Goal: Navigation & Orientation: Find specific page/section

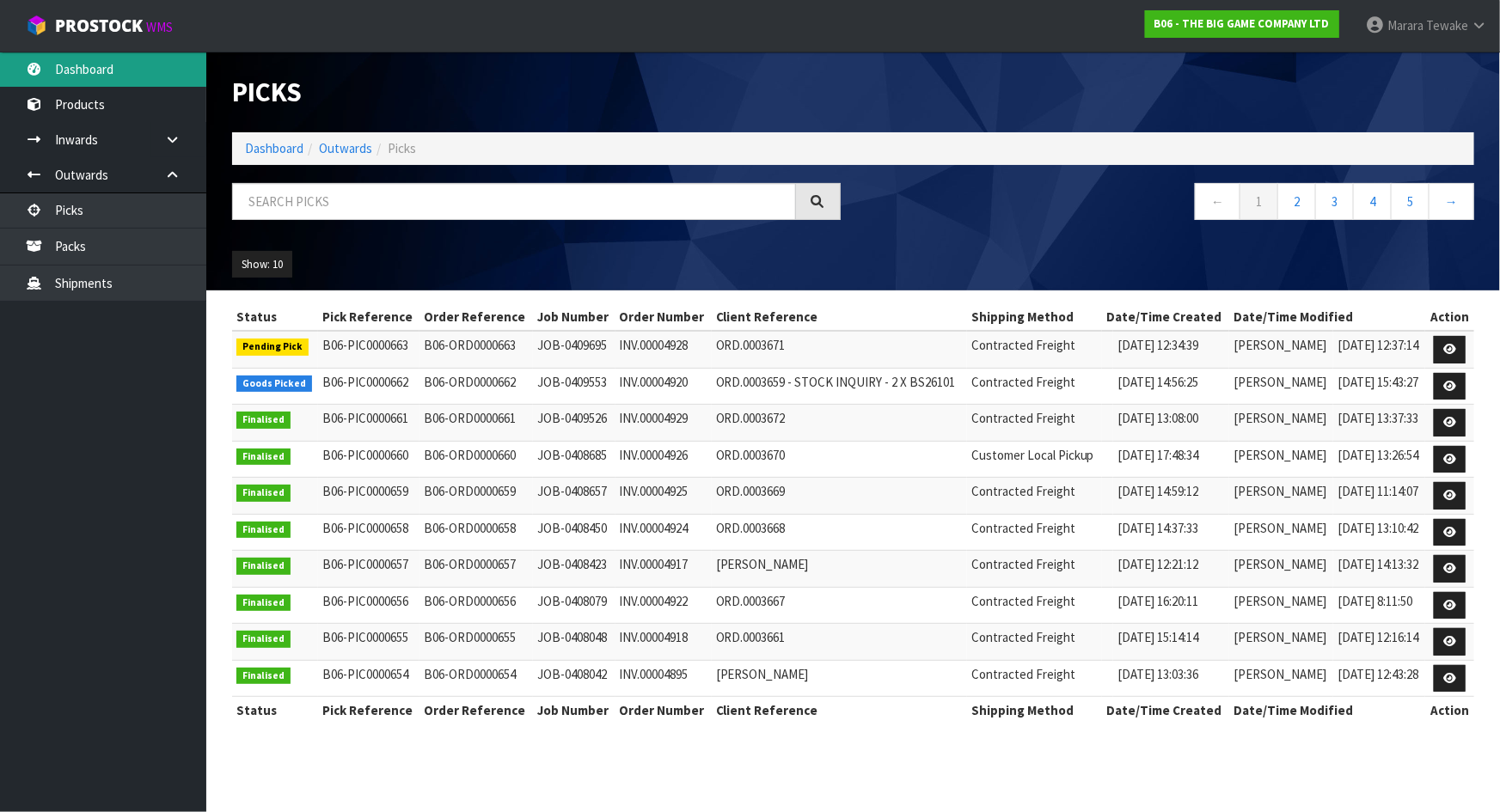
click at [93, 71] on link "Dashboard" at bounding box center [103, 69] width 206 height 35
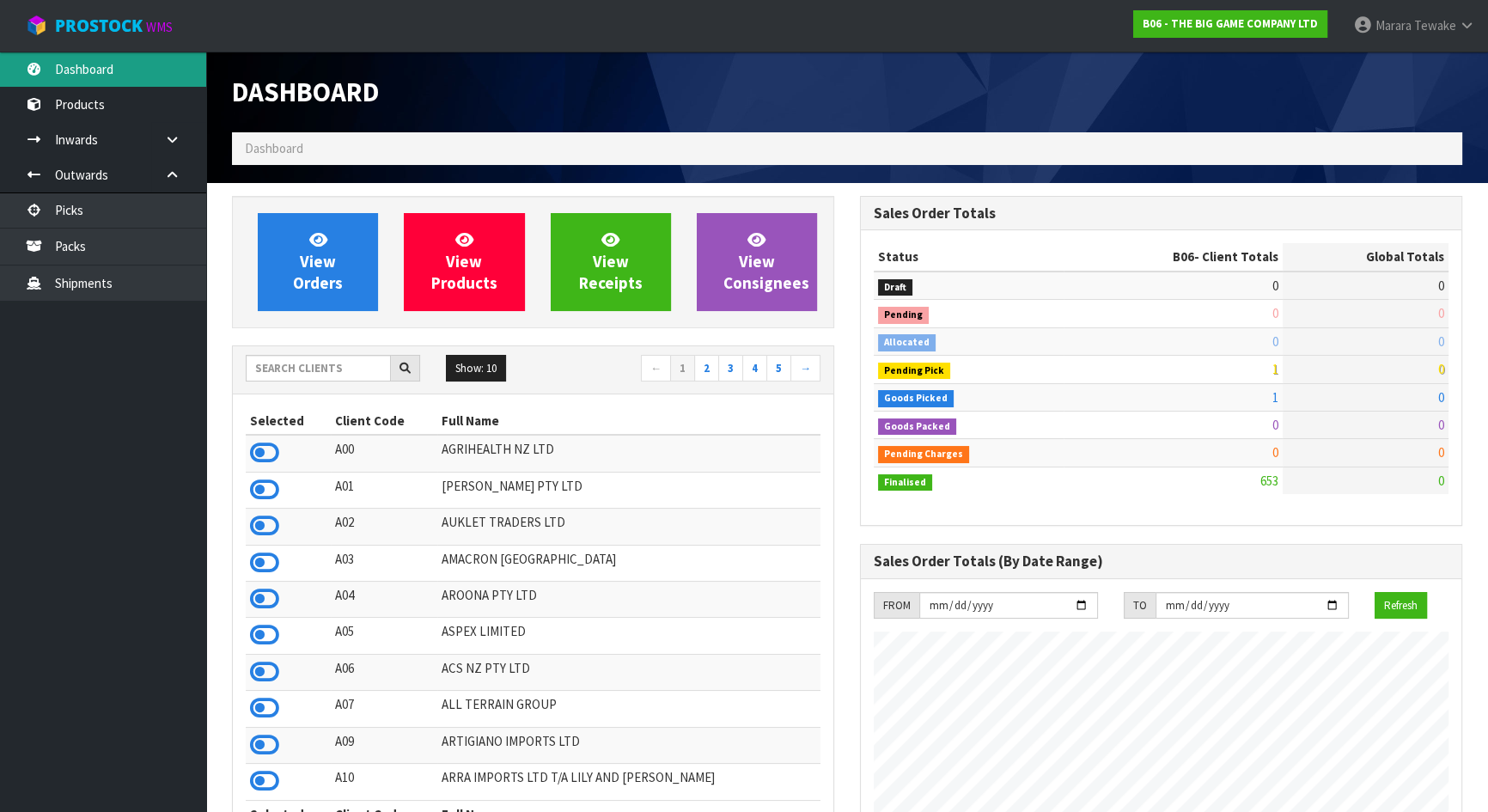
scroll to position [1243, 627]
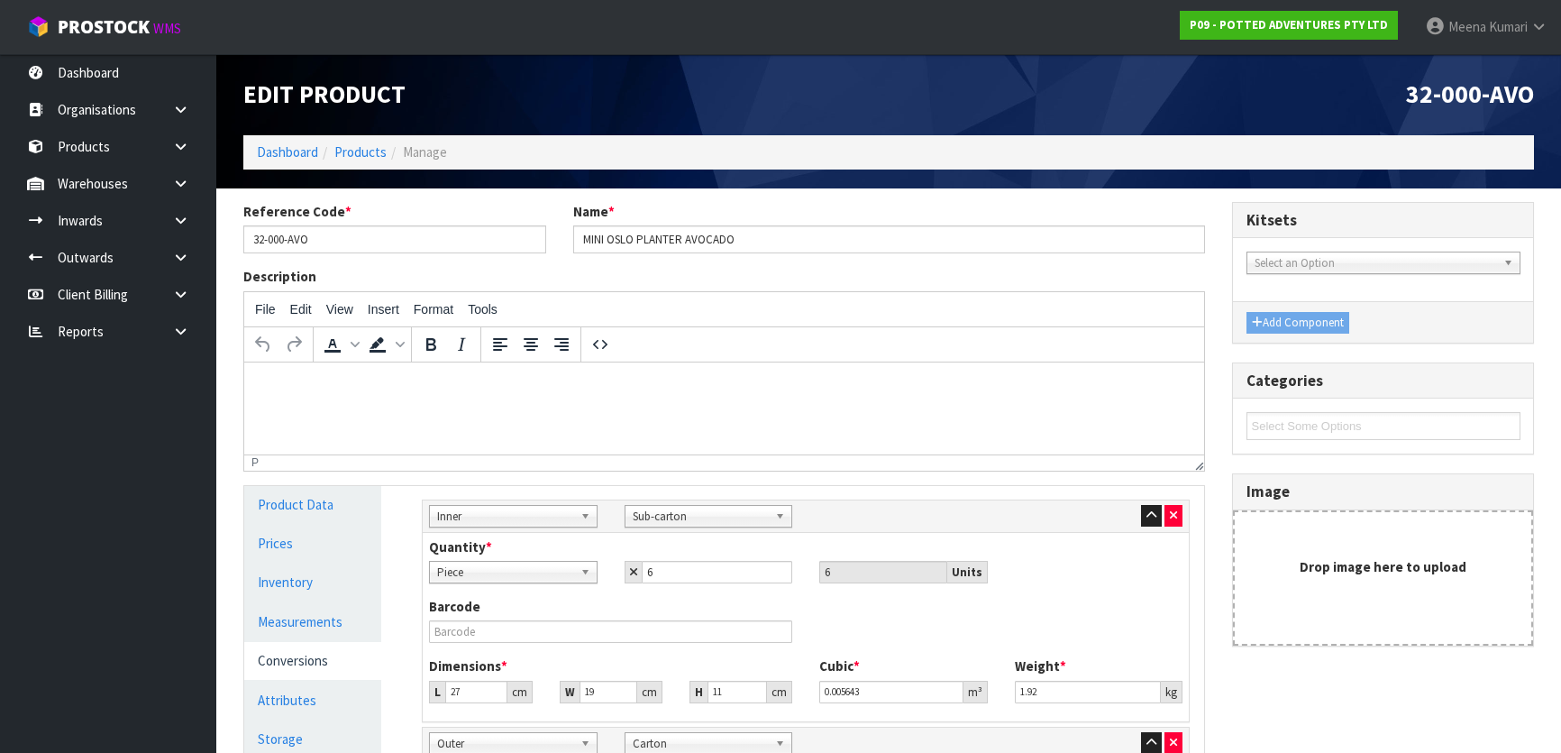
scroll to position [358, 0]
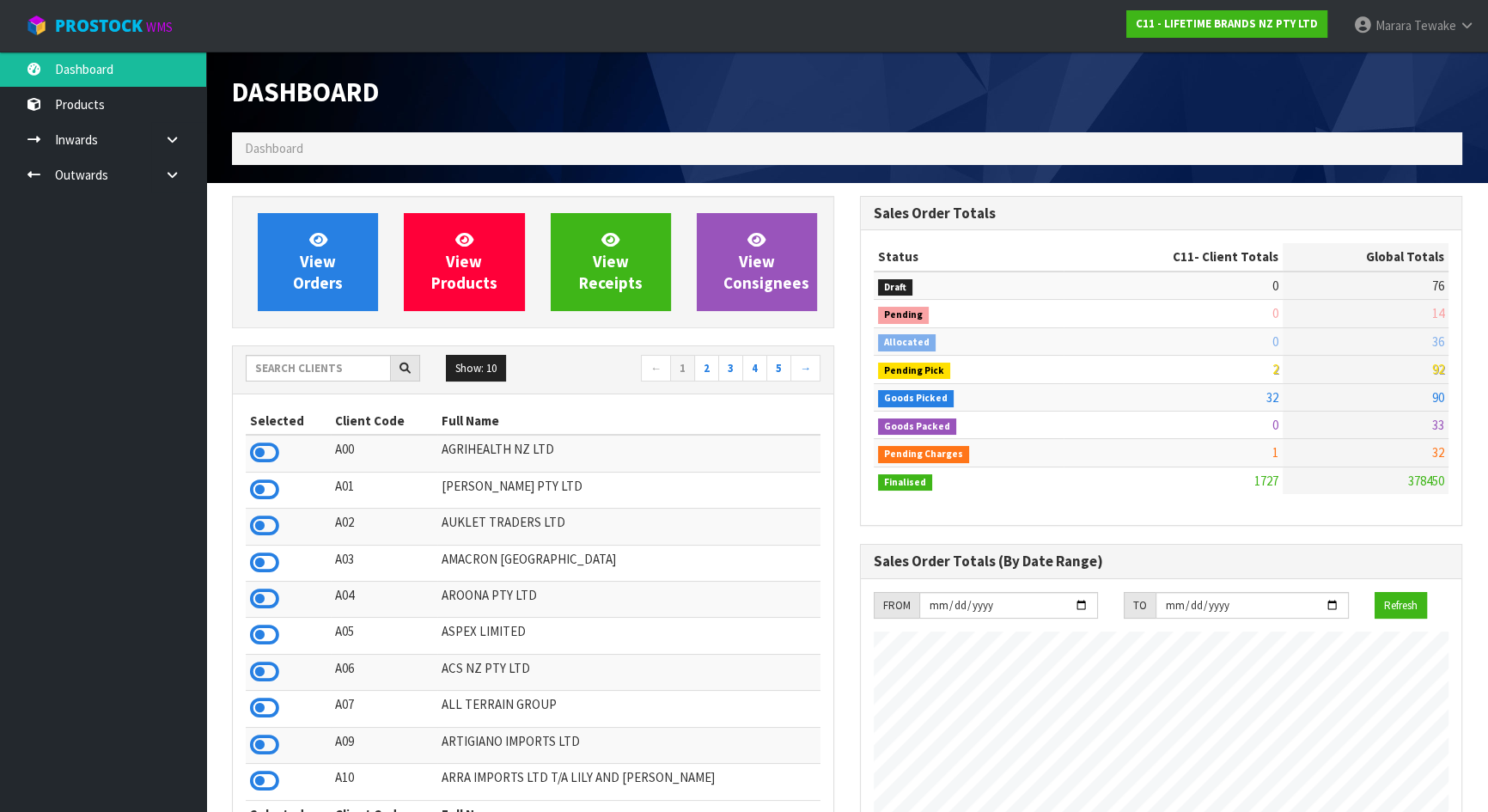
scroll to position [1299, 627]
